Goal: Information Seeking & Learning: Learn about a topic

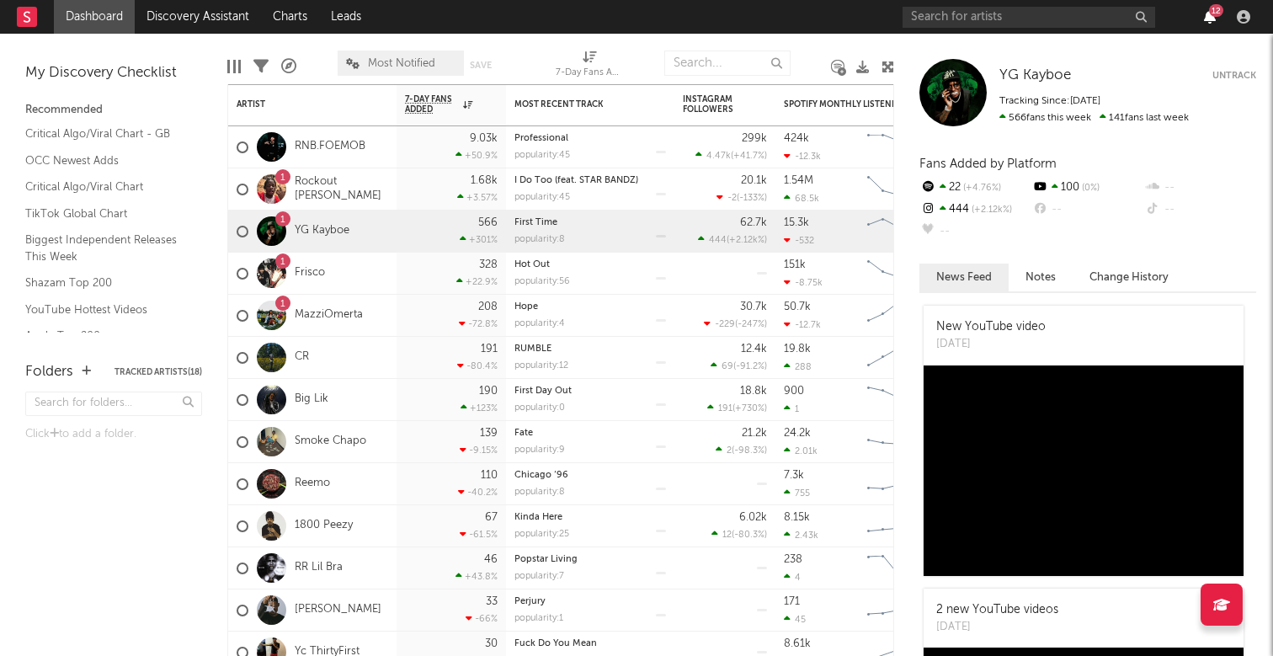
click at [1207, 22] on icon "button" at bounding box center [1210, 16] width 12 height 13
click at [839, 19] on nav "Dashboard Discovery Assistant Charts Leads 12" at bounding box center [636, 17] width 1273 height 34
click at [830, 24] on nav "Dashboard Discovery Assistant Charts Leads 12" at bounding box center [636, 17] width 1273 height 34
click at [334, 223] on div "1 YG Kayboe" at bounding box center [293, 231] width 113 height 49
click at [334, 230] on link "YG Kayboe" at bounding box center [322, 231] width 55 height 14
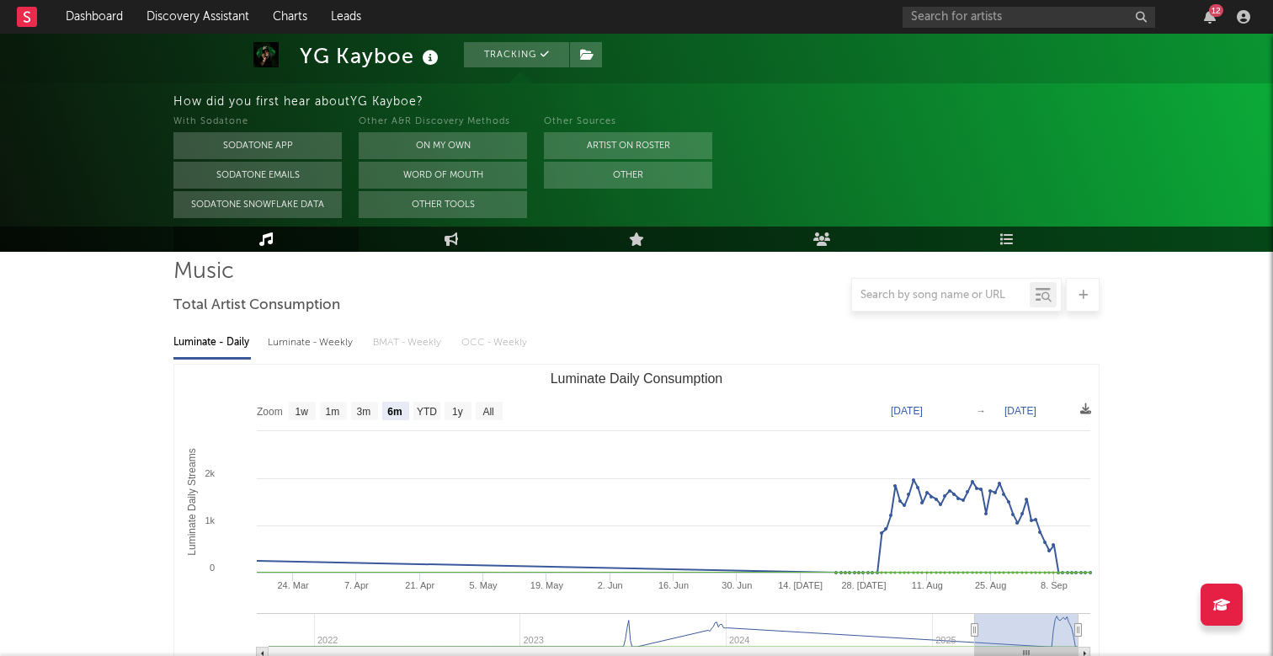
scroll to position [113, 0]
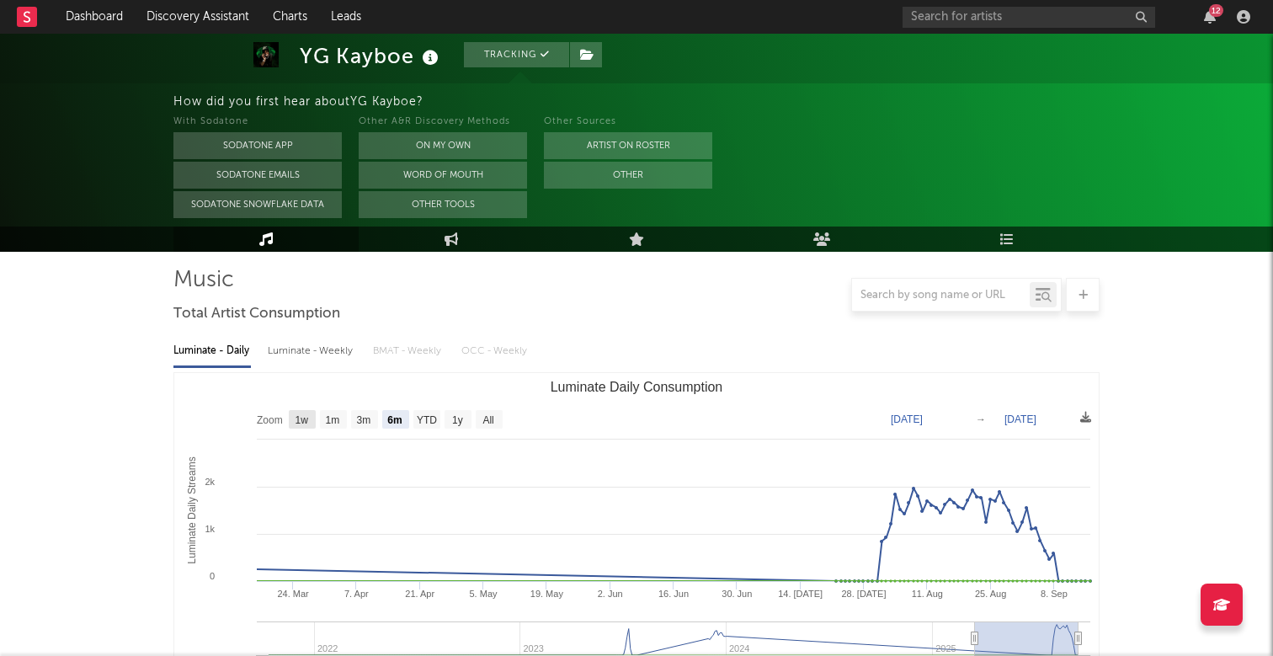
click at [306, 419] on text "1w" at bounding box center [301, 420] width 13 height 12
select select "1w"
type input "[DATE]"
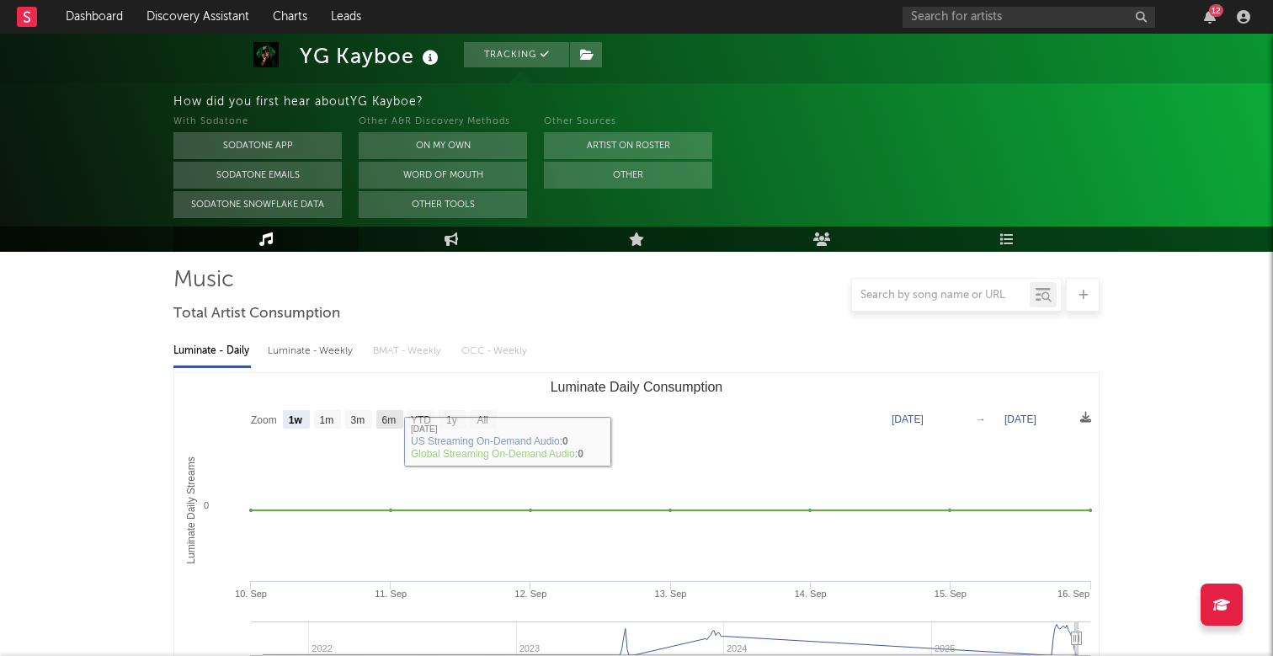
click at [389, 418] on text "6m" at bounding box center [389, 420] width 14 height 12
select select "6m"
type input "[DATE]"
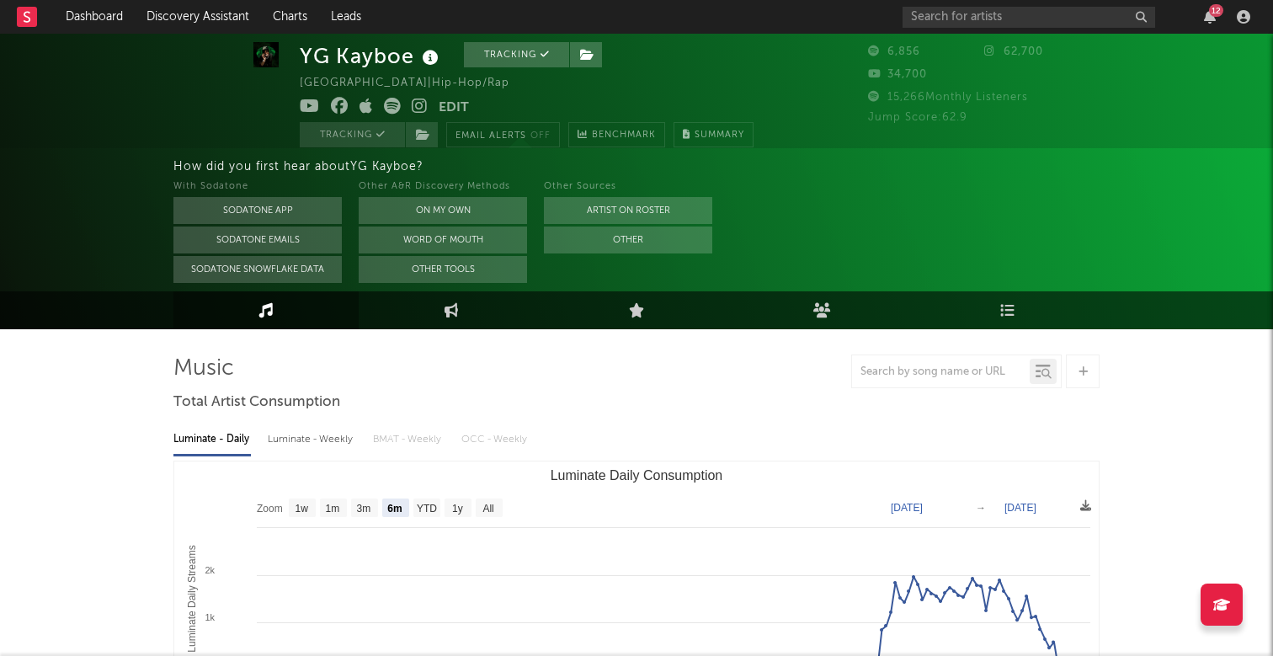
scroll to position [20, 0]
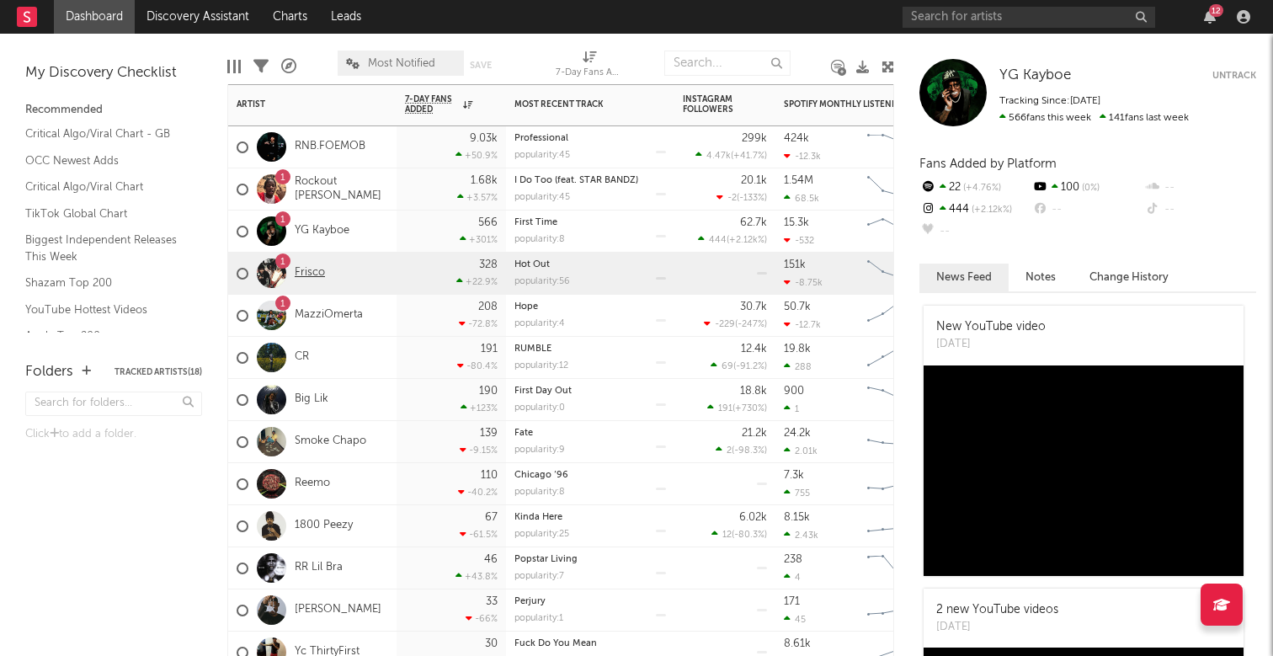
click at [316, 276] on link "Frisco" at bounding box center [310, 273] width 30 height 14
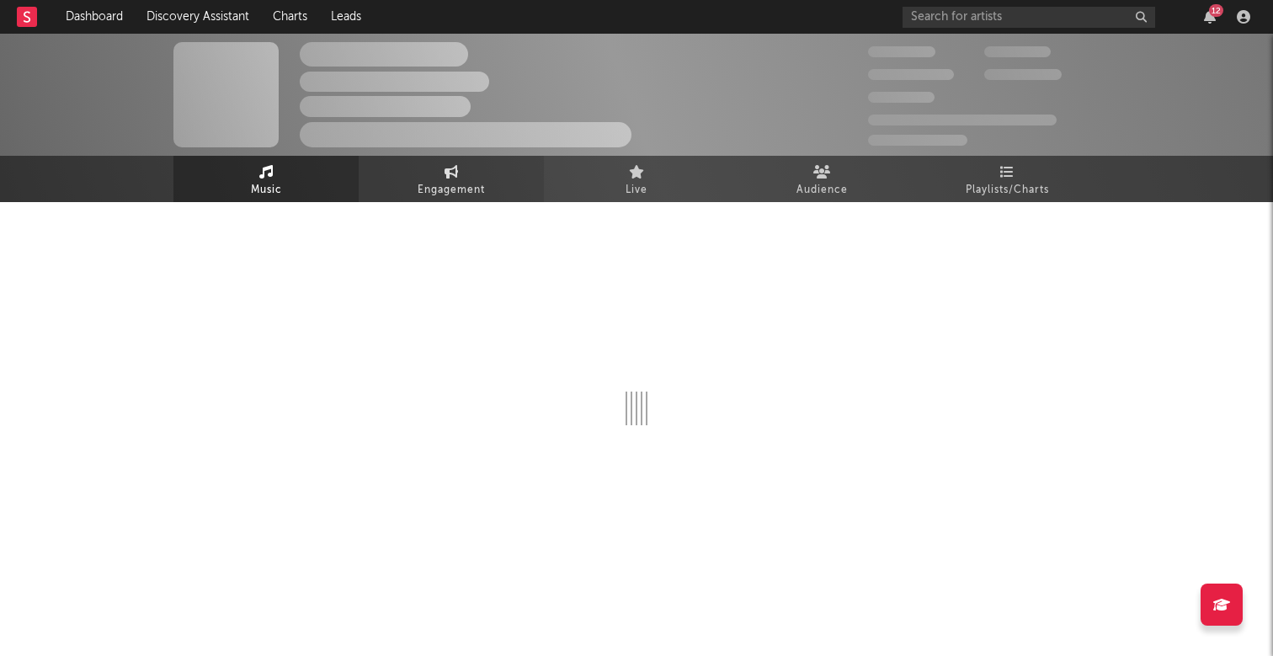
select select "6m"
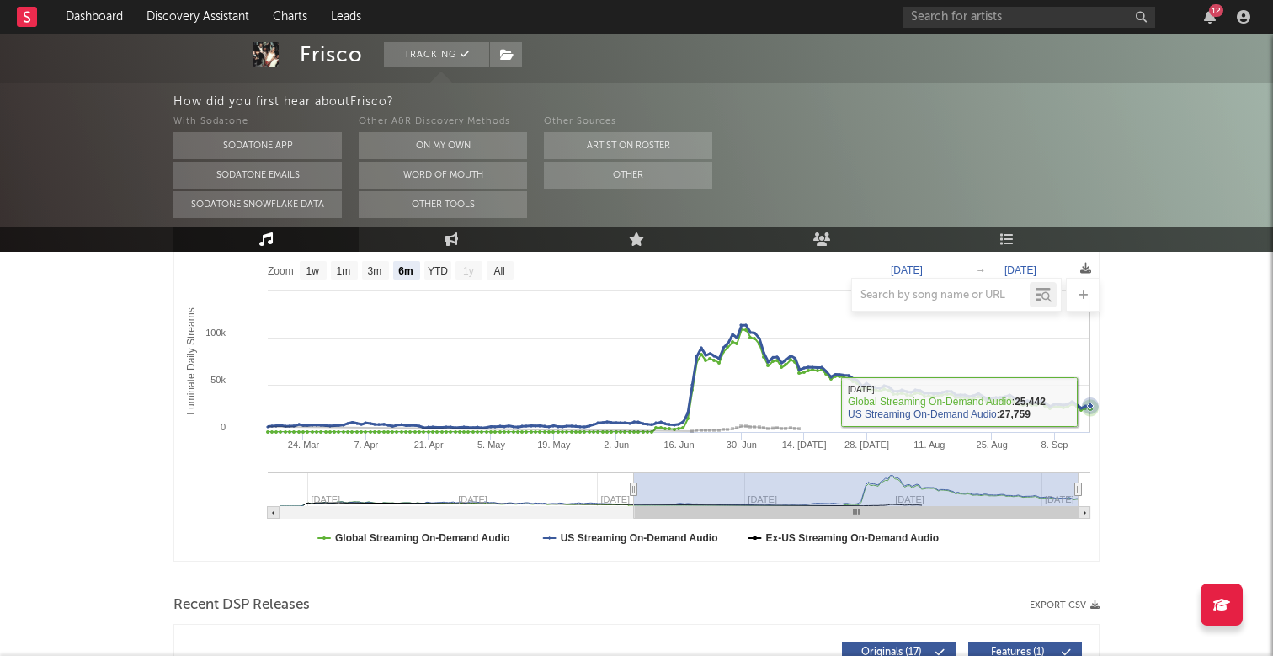
scroll to position [262, 0]
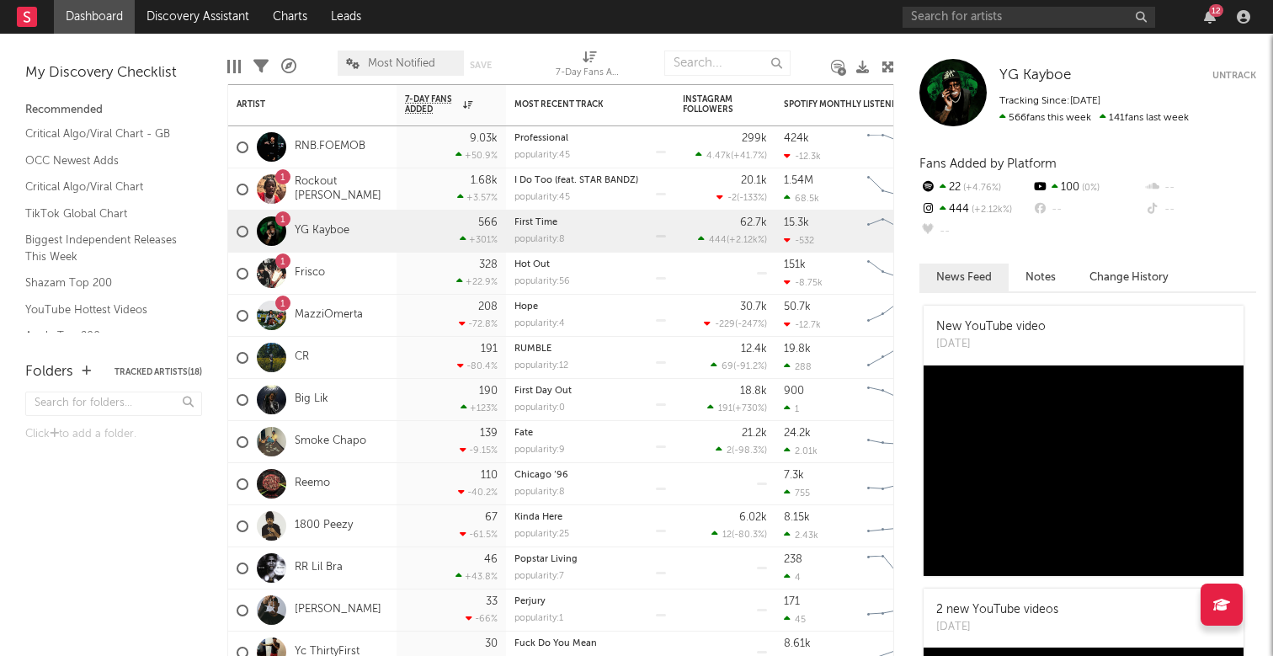
click at [1211, 14] on div "12" at bounding box center [1216, 10] width 14 height 13
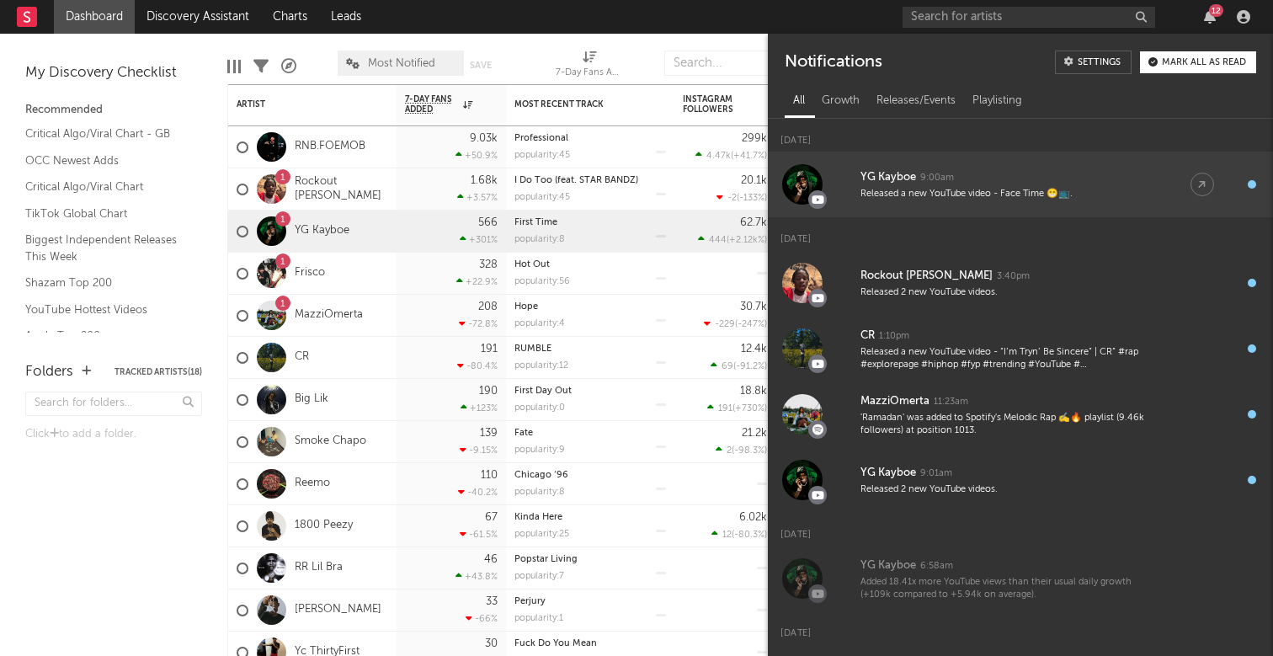
scroll to position [15, 0]
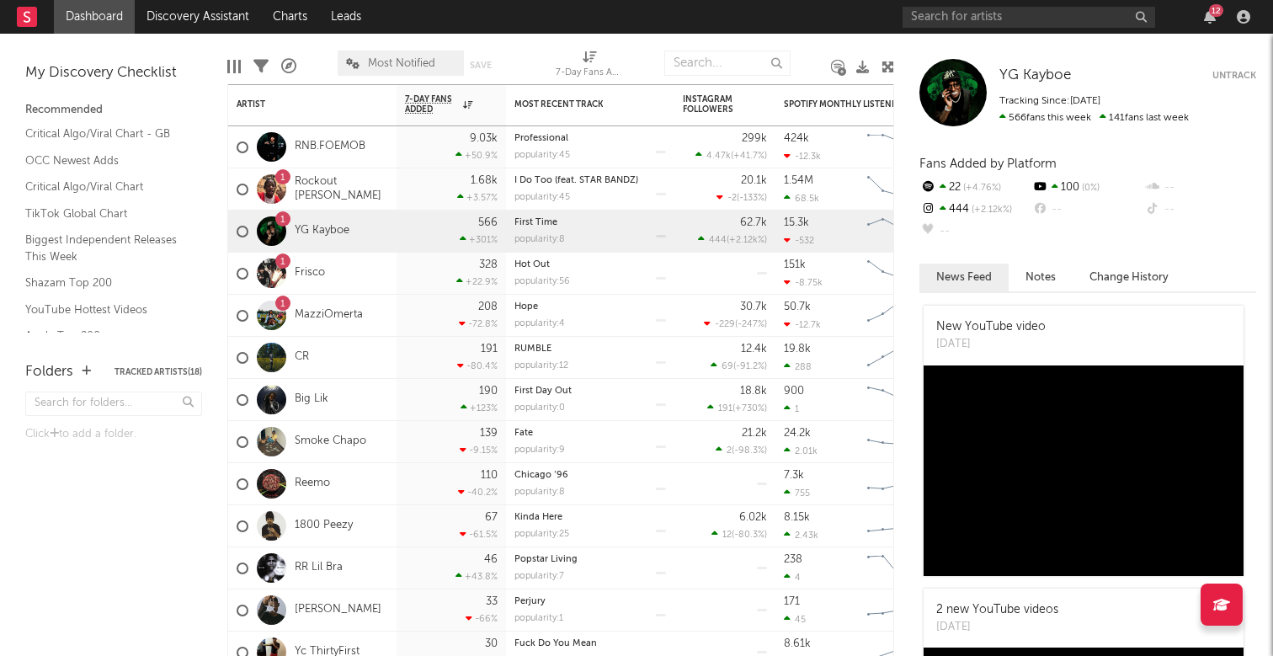
click at [738, 19] on nav "Dashboard Discovery Assistant Charts Leads 12" at bounding box center [636, 17] width 1273 height 34
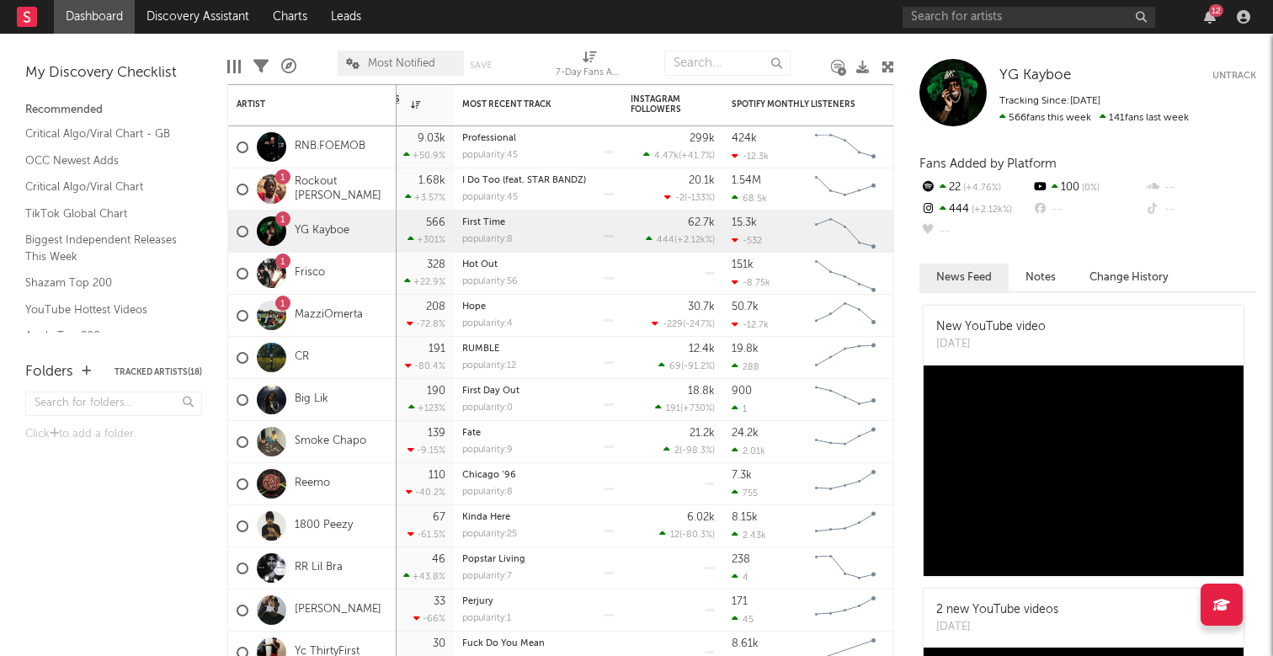
click at [850, 39] on div "Edit Columns Filters A&R Pipeline Most Notified Save Save as 7-Day Fans Added (…" at bounding box center [560, 59] width 667 height 51
click at [812, 51] on div at bounding box center [811, 63] width 16 height 42
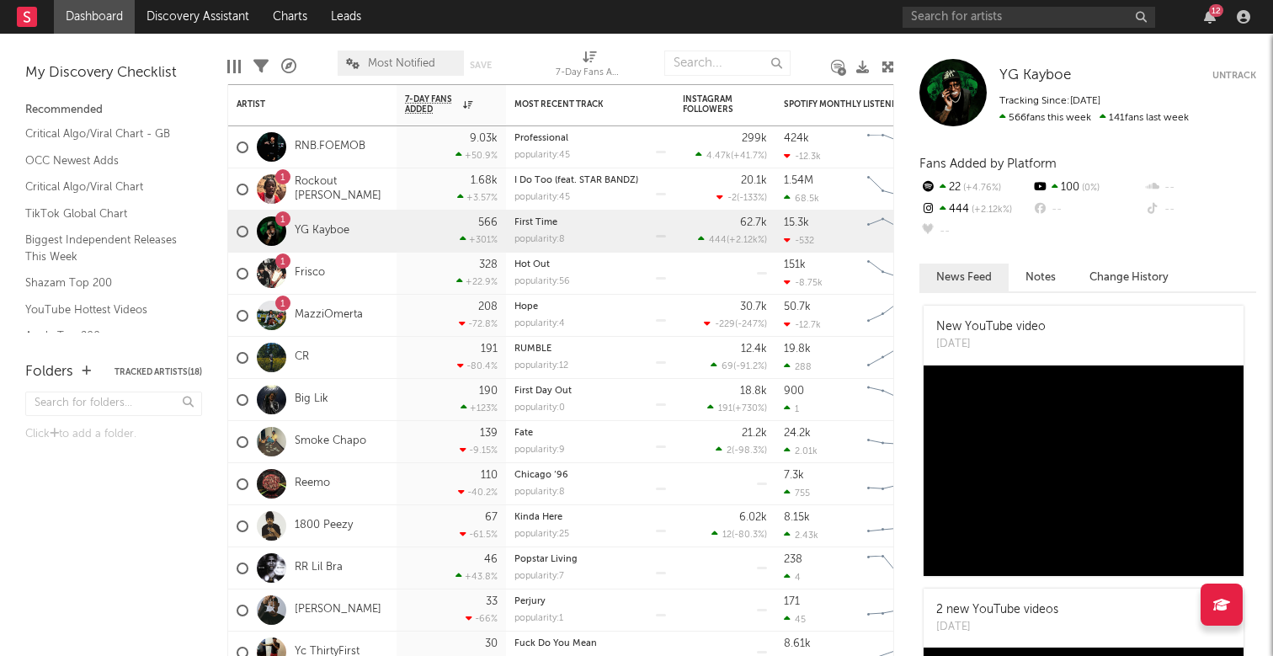
click at [1211, 15] on div "12" at bounding box center [1216, 10] width 14 height 13
click at [798, 8] on nav "Dashboard Discovery Assistant Charts Leads 12" at bounding box center [636, 17] width 1273 height 34
click at [1210, 19] on icon "button" at bounding box center [1210, 16] width 12 height 13
